Goal: Download file/media

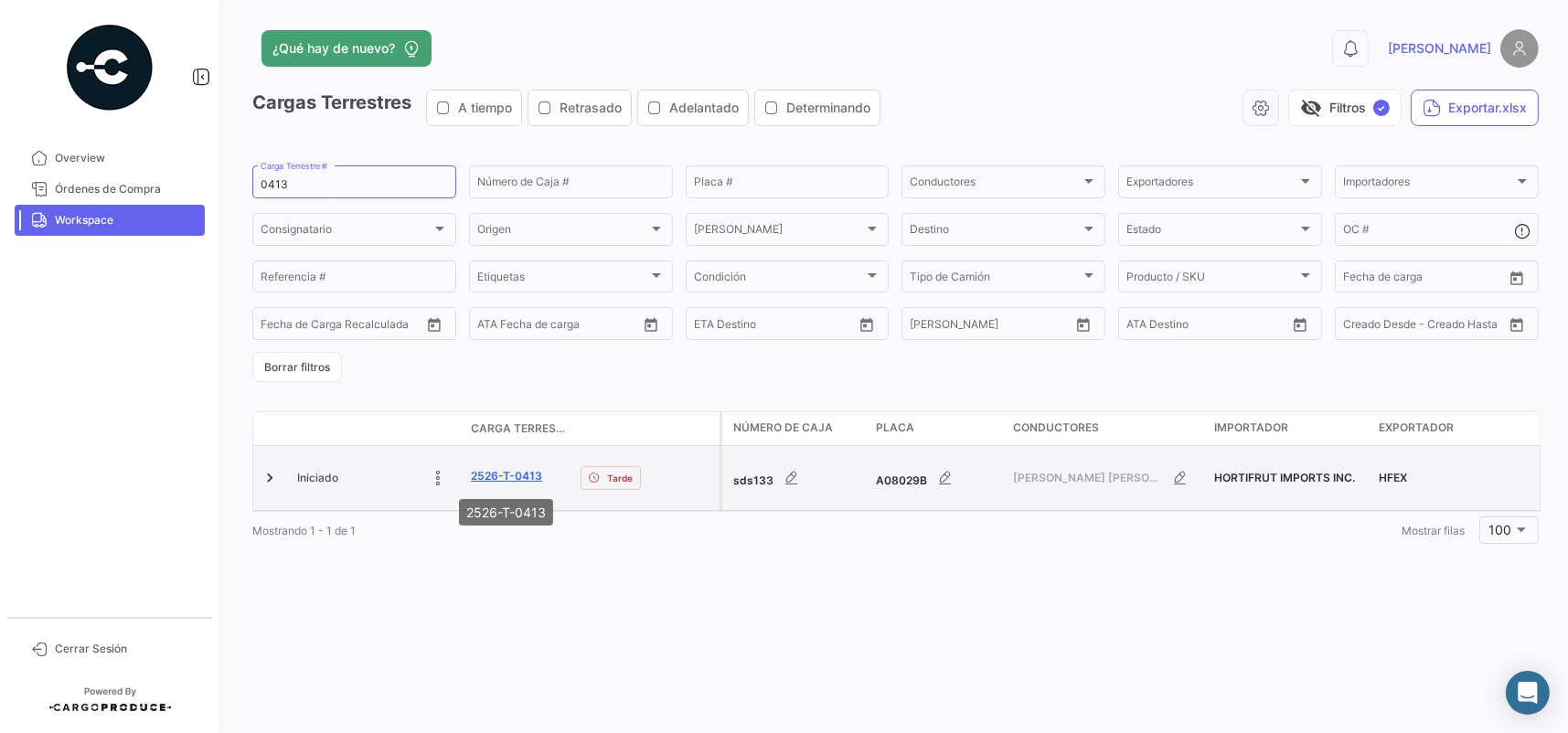
click at [517, 472] on link "2526-T-0413" at bounding box center [506, 476] width 71 height 17
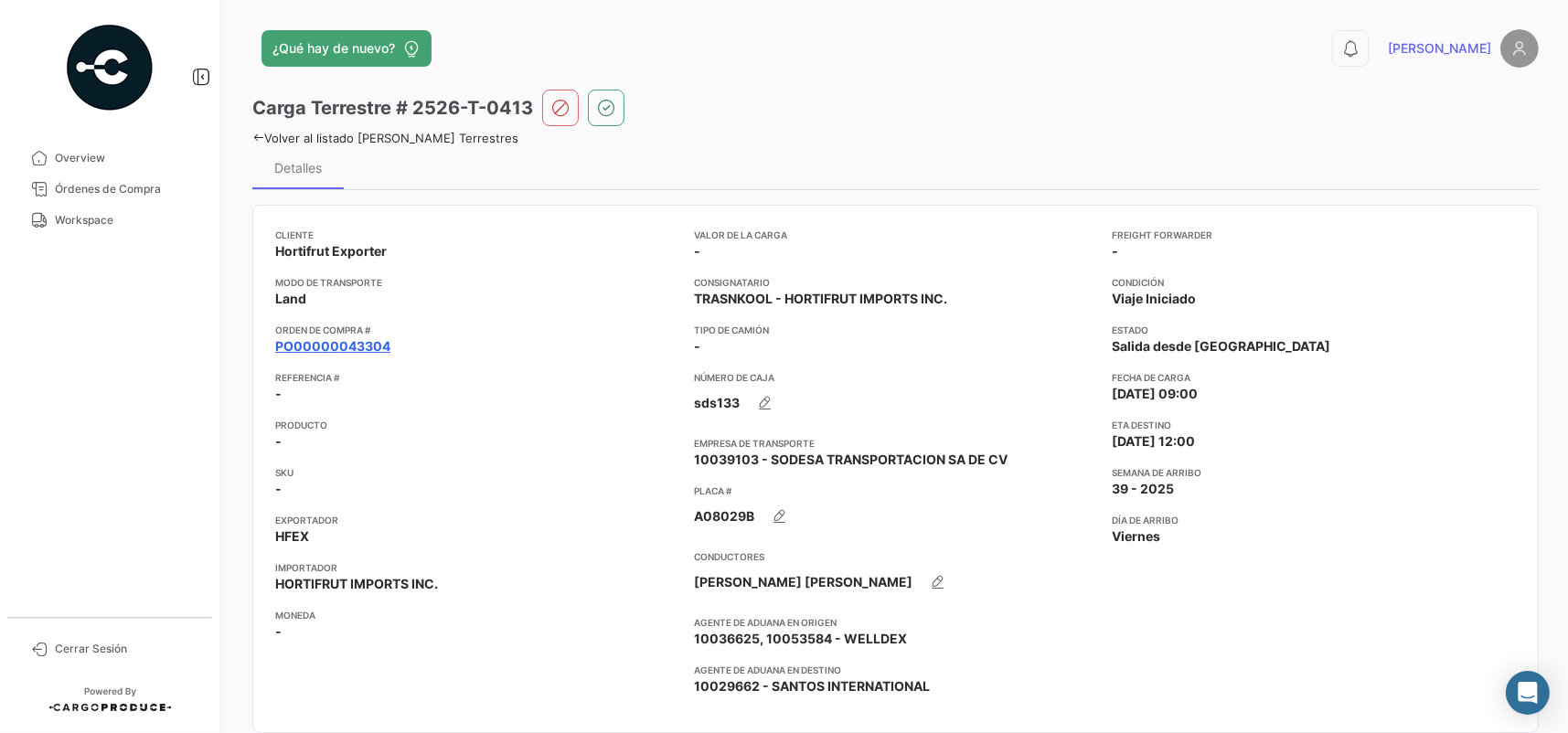
click at [308, 342] on link "PO00000043304" at bounding box center [332, 346] width 115 height 18
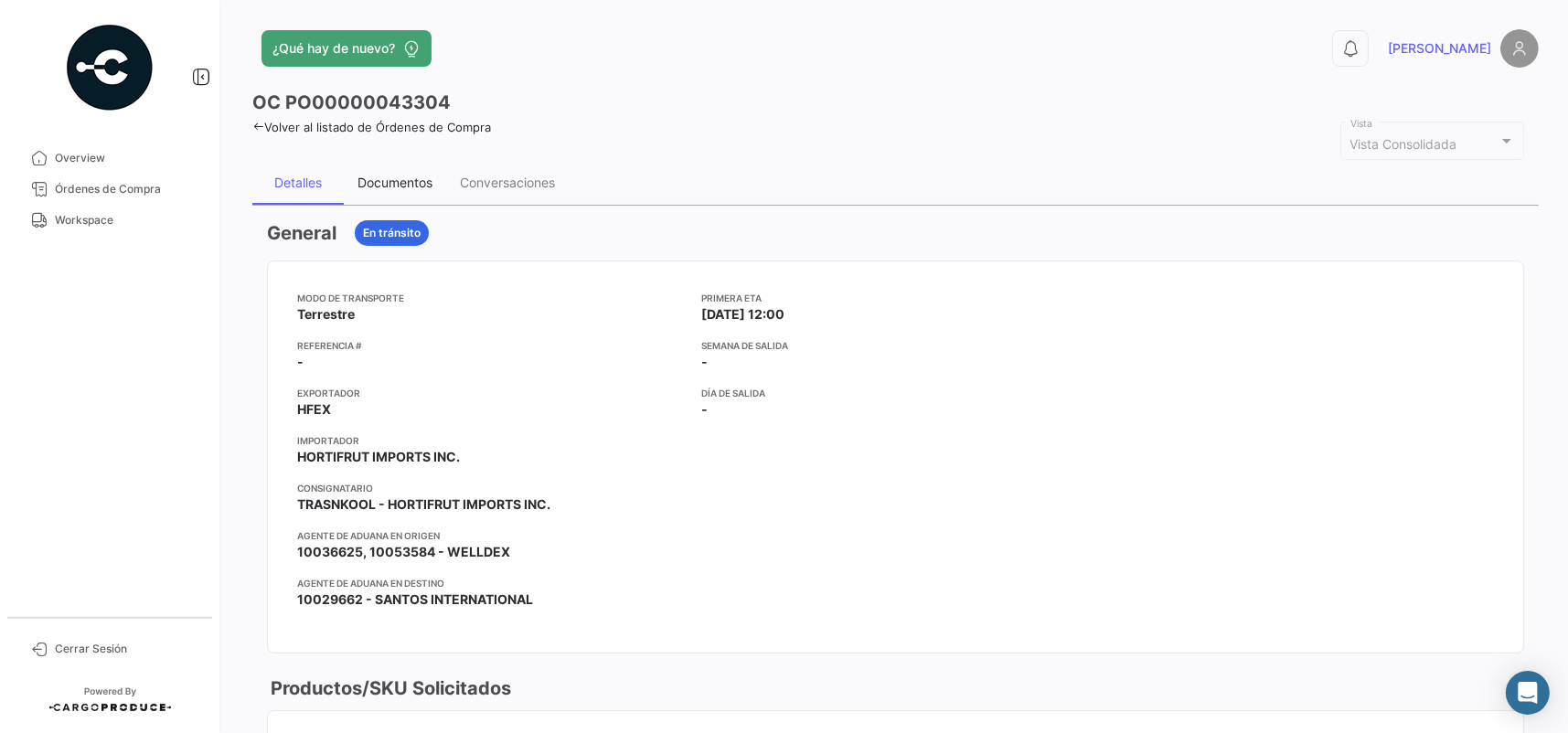
click at [428, 180] on div "Documentos" at bounding box center [395, 183] width 75 height 16
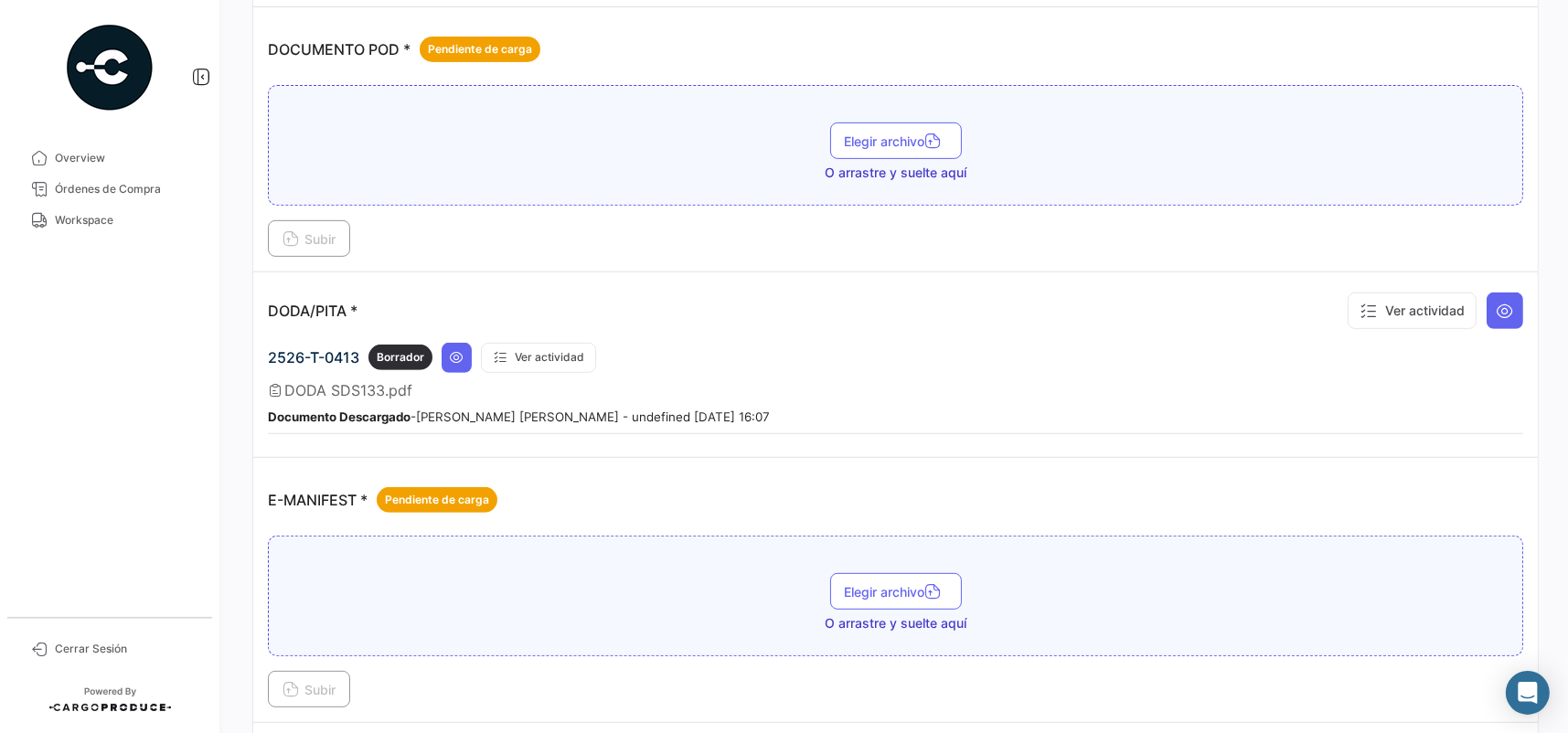
scroll to position [1005, 0]
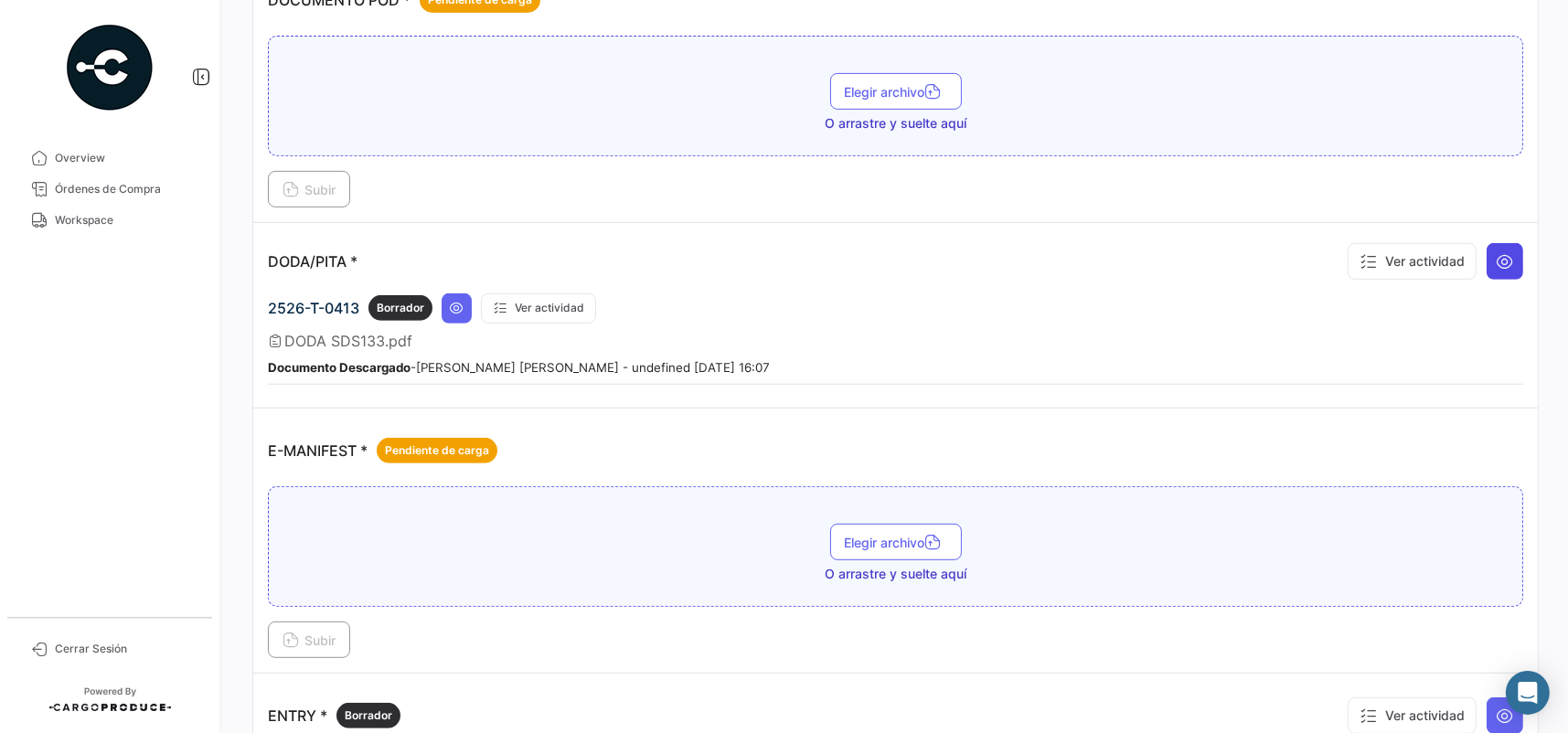
click at [1504, 254] on icon at bounding box center [1504, 261] width 18 height 18
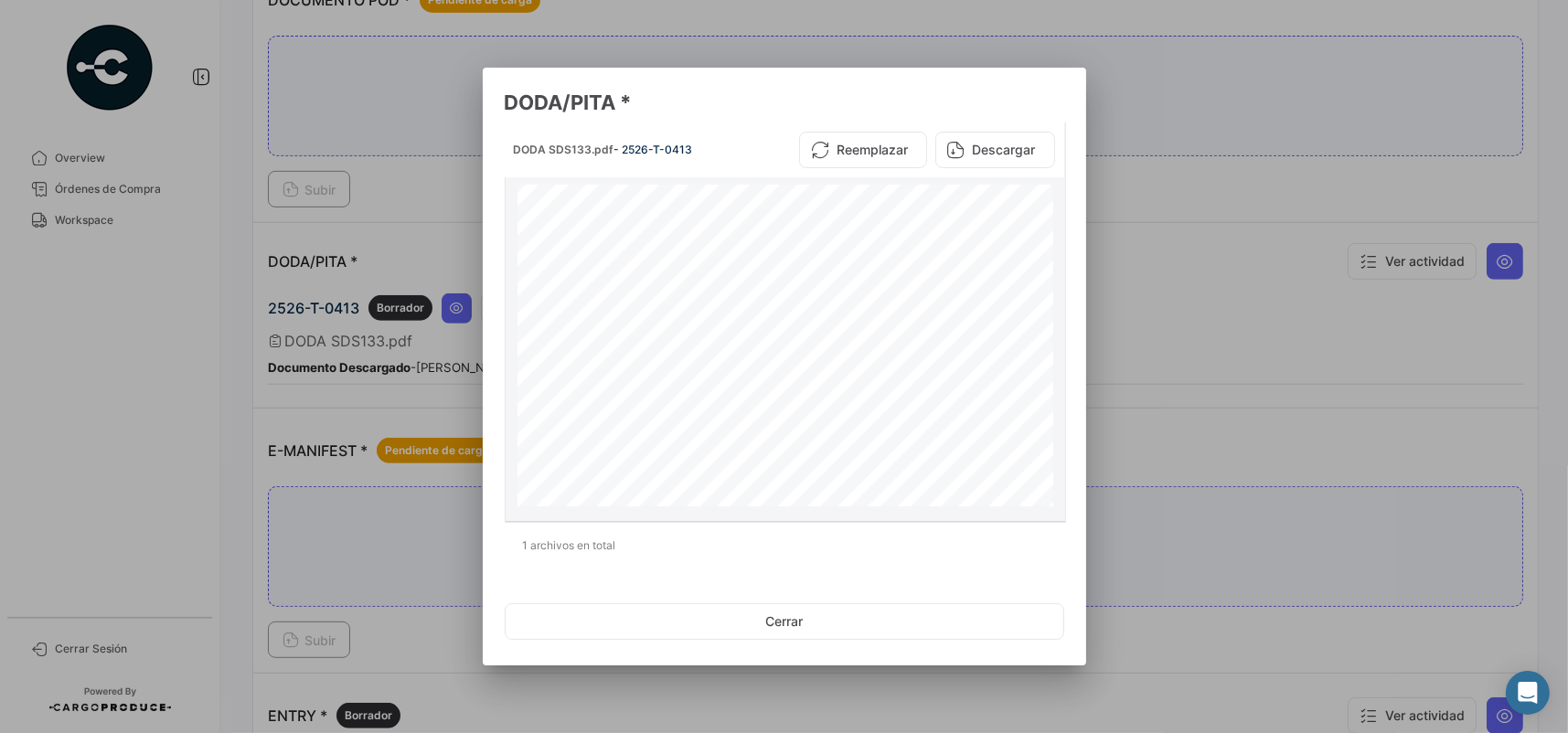
scroll to position [372, 0]
click at [981, 154] on button "Descargar" at bounding box center [994, 150] width 120 height 37
click at [1346, 201] on div at bounding box center [784, 366] width 1568 height 733
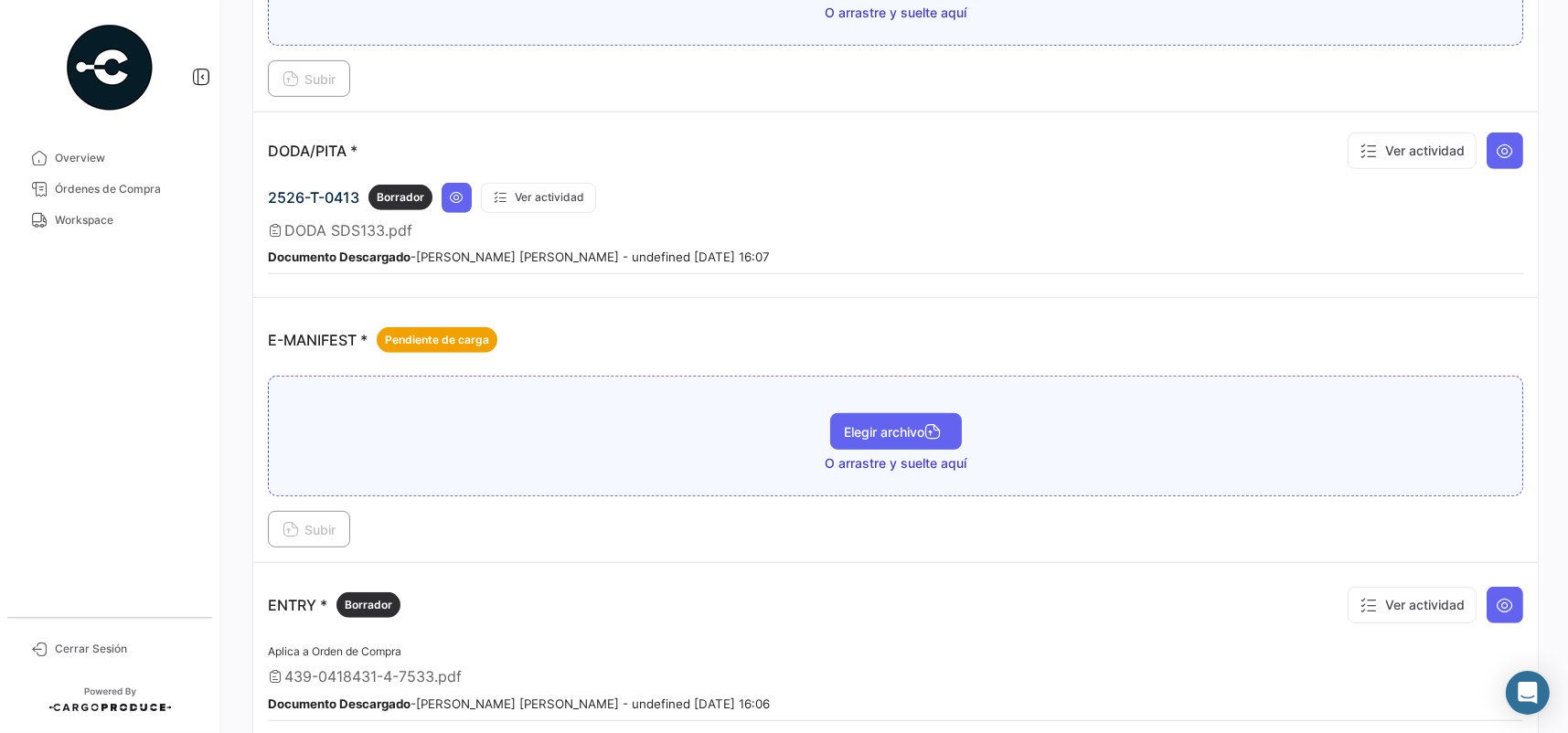
scroll to position [1280, 0]
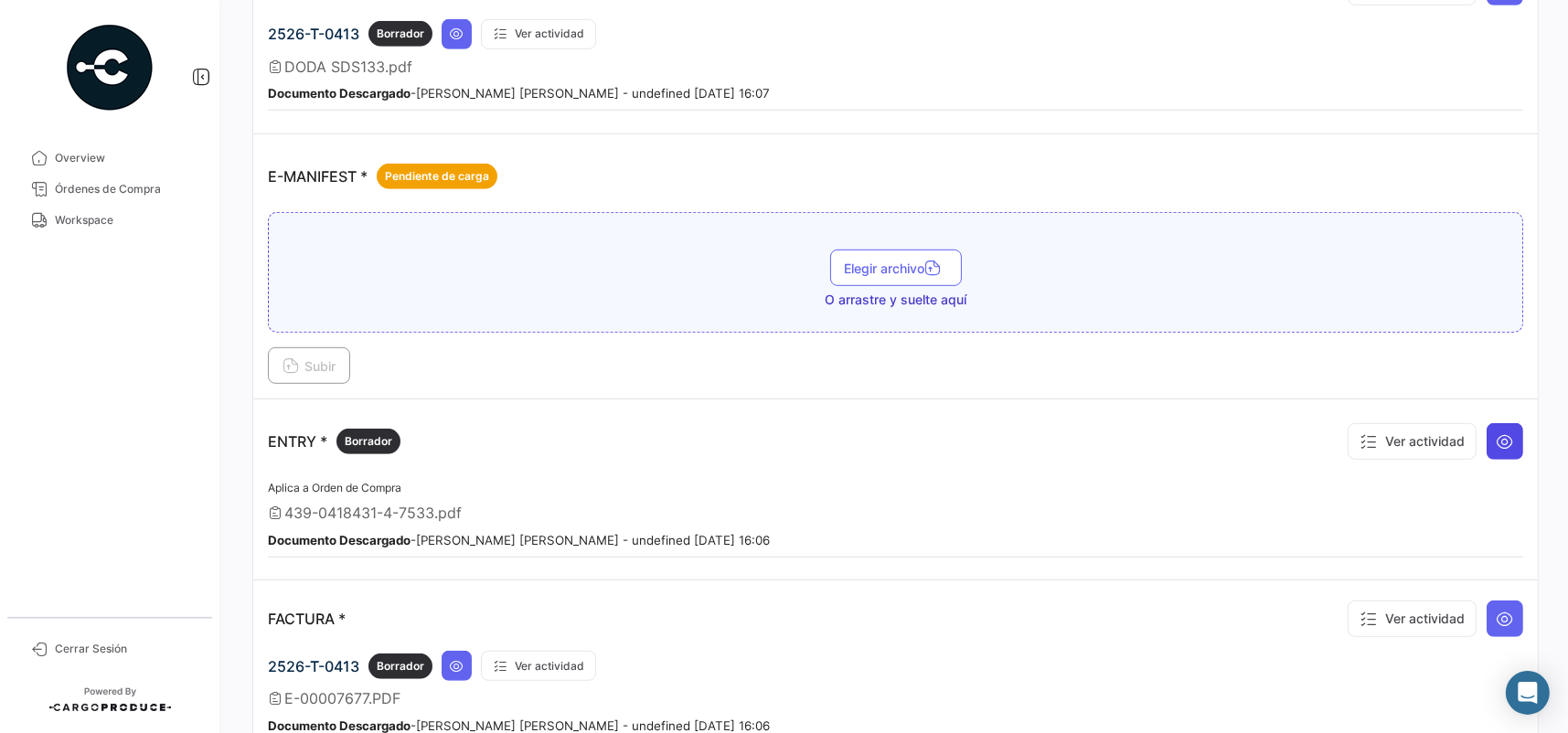
click at [1496, 432] on icon at bounding box center [1504, 441] width 18 height 18
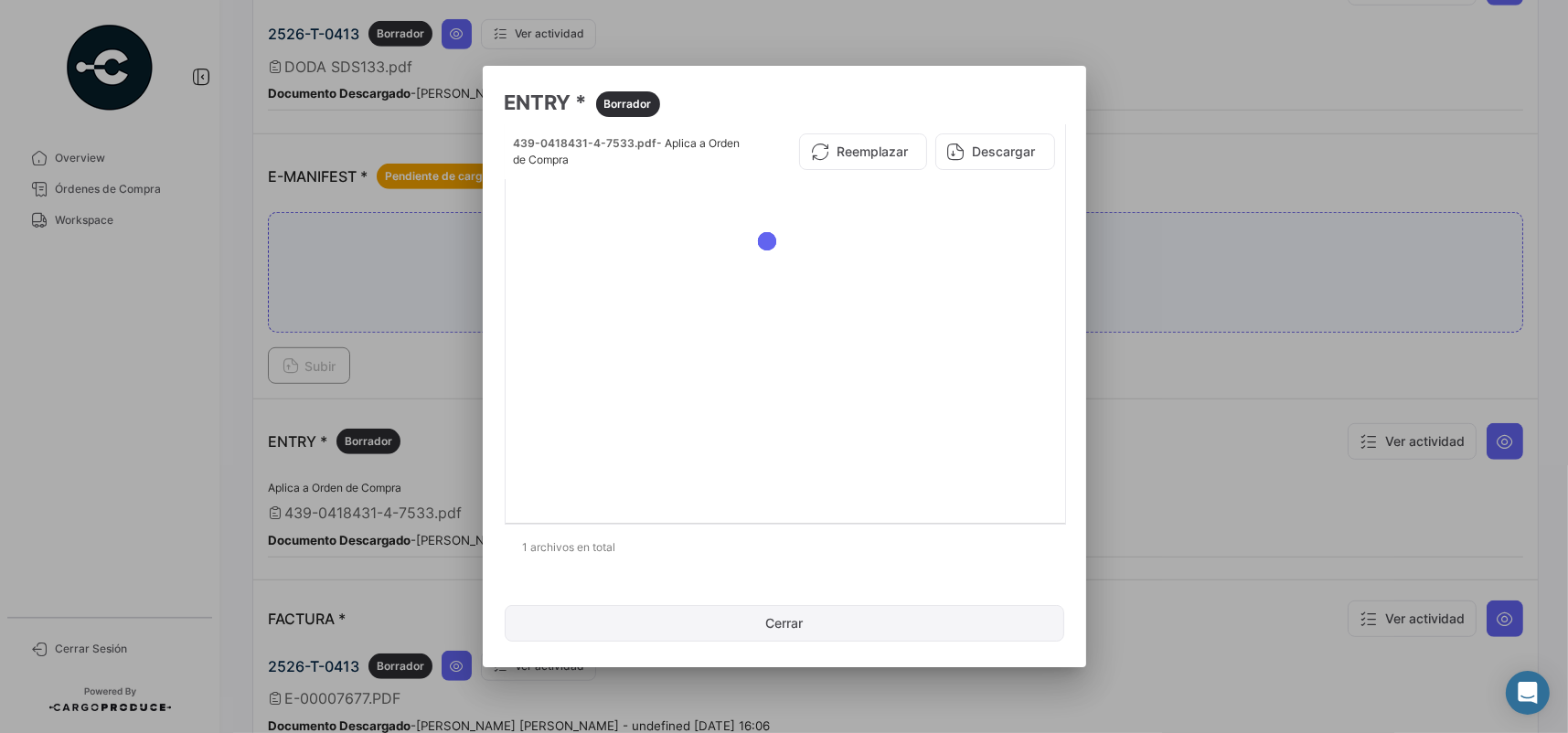
click at [897, 617] on button "Cerrar" at bounding box center [784, 623] width 560 height 37
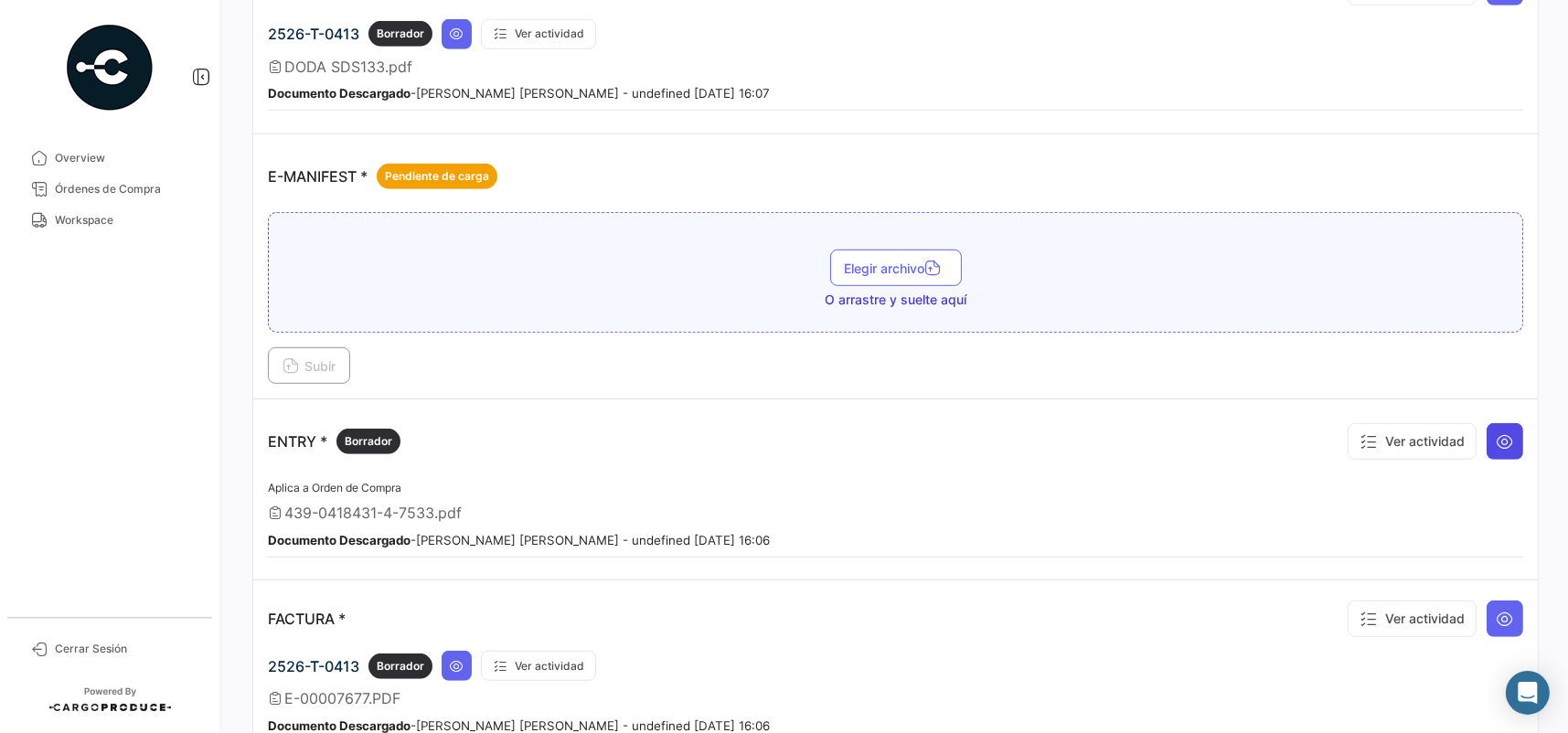
click at [1497, 441] on button at bounding box center [1504, 440] width 37 height 37
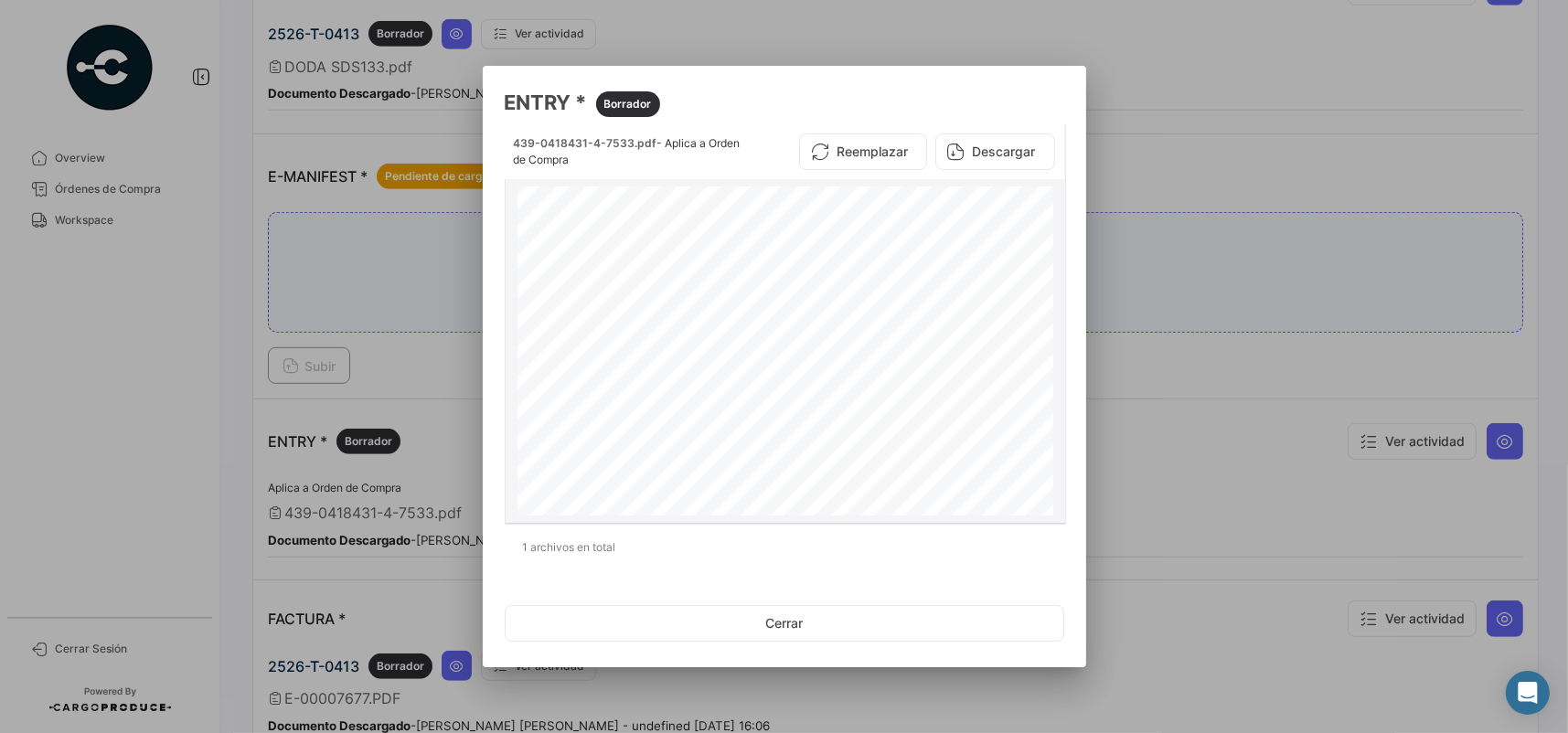
scroll to position [0, 0]
click at [968, 143] on button "Descargar" at bounding box center [994, 151] width 120 height 37
click at [1239, 458] on div at bounding box center [784, 366] width 1568 height 733
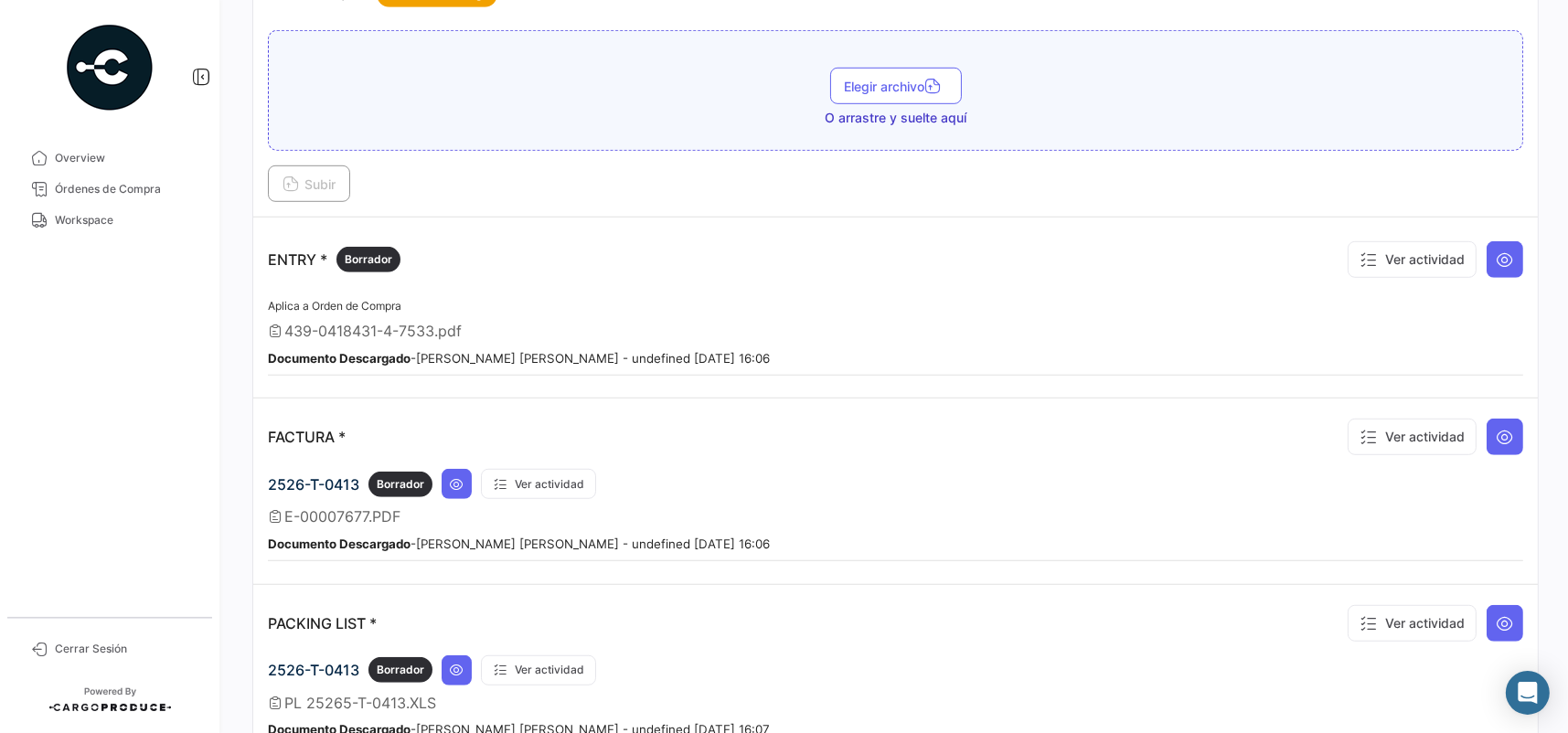
scroll to position [1462, 0]
click at [1496, 427] on icon at bounding box center [1504, 435] width 18 height 18
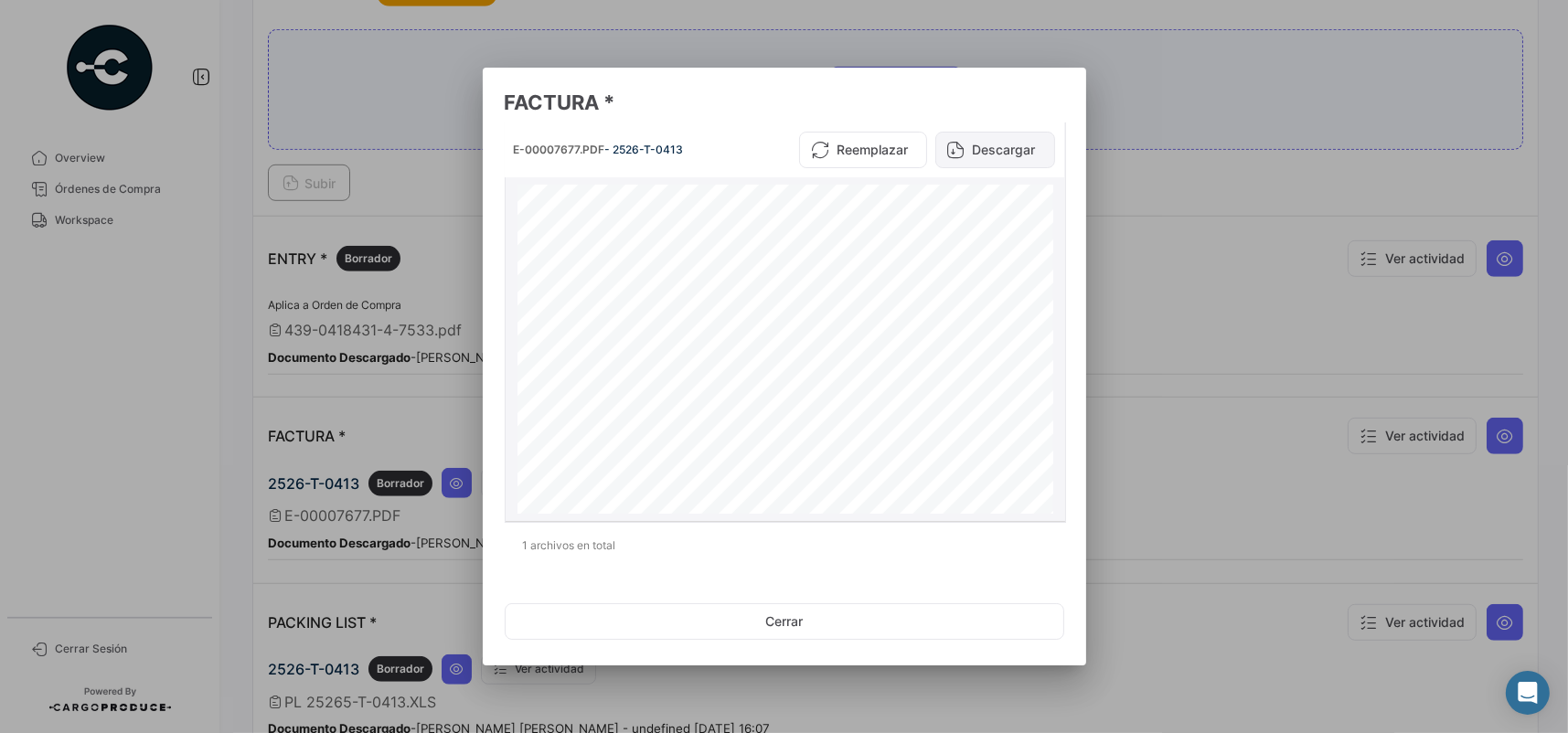
click at [980, 145] on button "Descargar" at bounding box center [994, 150] width 120 height 37
click at [1142, 113] on div at bounding box center [784, 366] width 1568 height 733
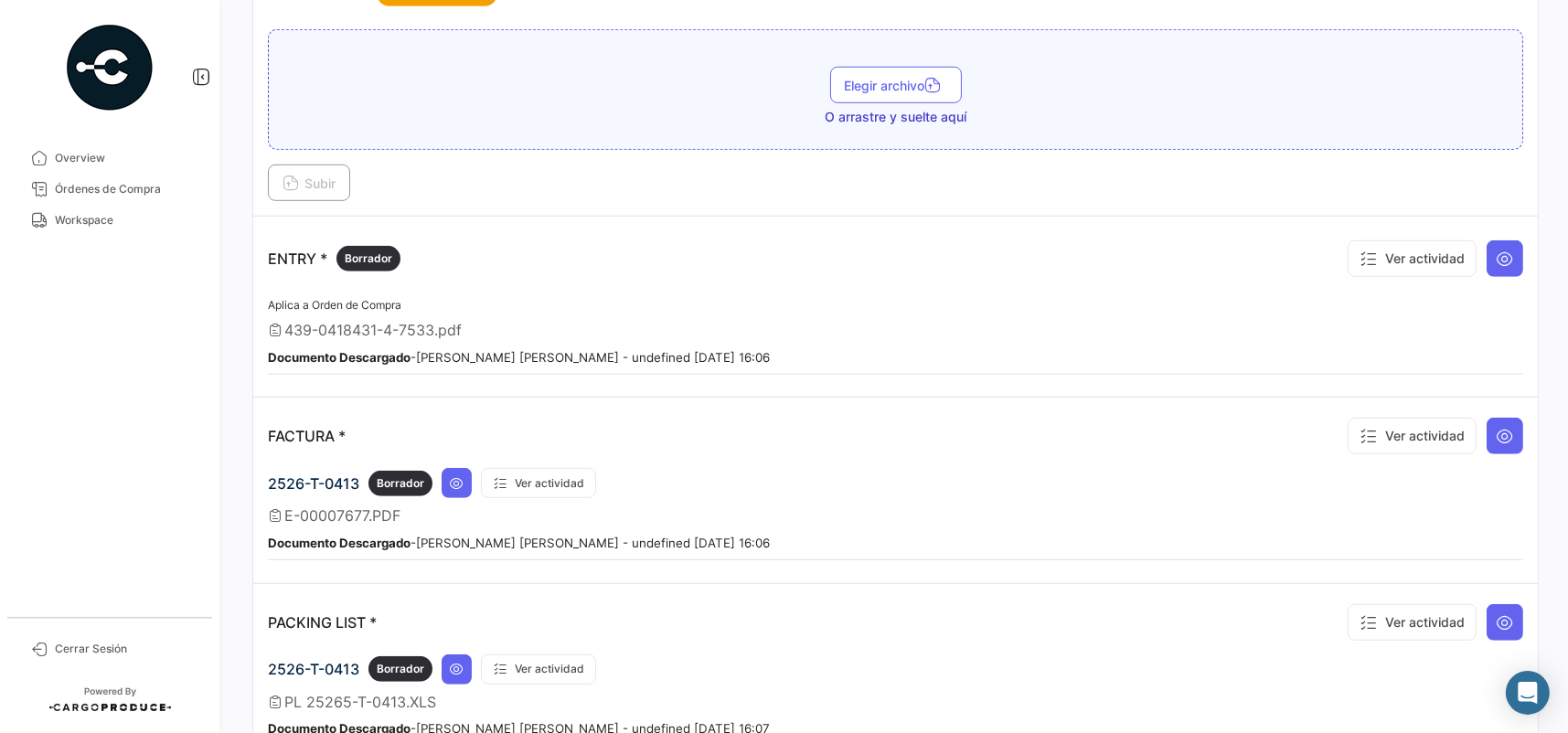
drag, startPoint x: 118, startPoint y: 217, endPoint x: 186, endPoint y: 4, distance: 223.6
click at [118, 217] on span "Workspace" at bounding box center [126, 220] width 143 height 17
